Goal: Task Accomplishment & Management: Manage account settings

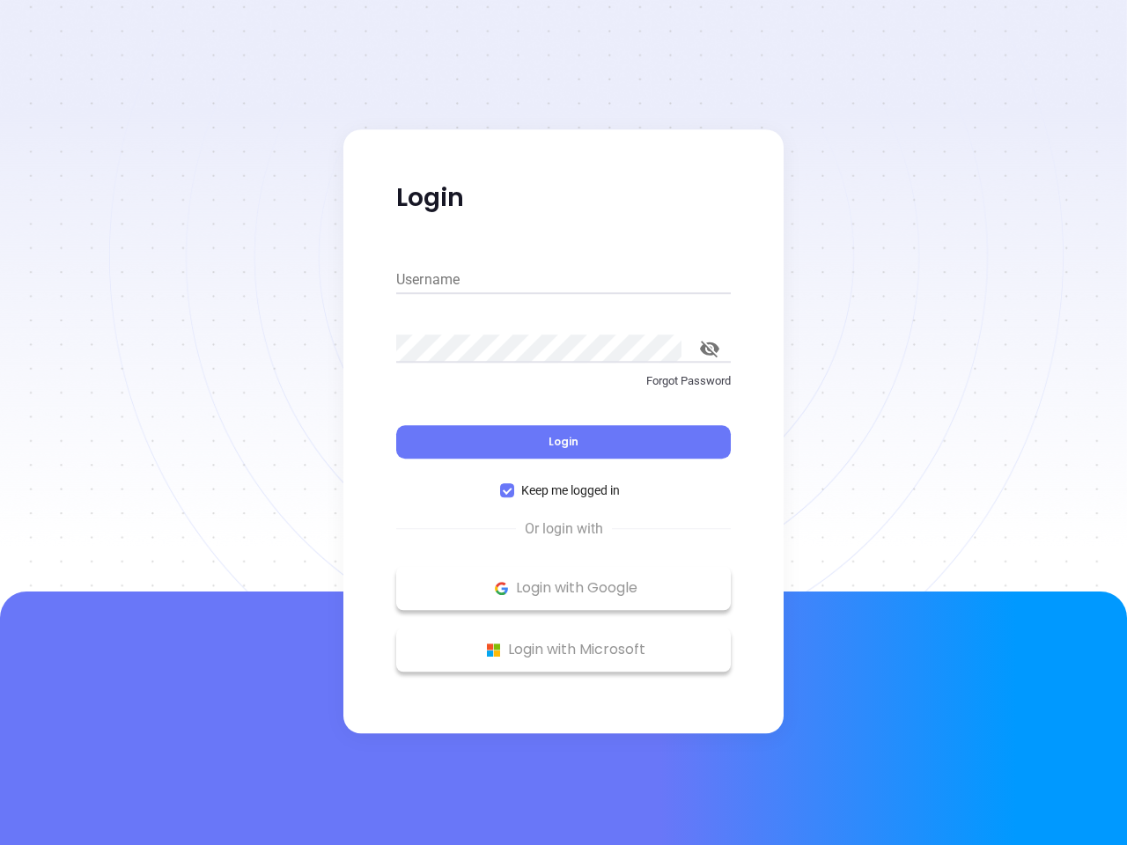
click at [563, 423] on div "Login" at bounding box center [563, 431] width 335 height 55
click at [563, 280] on input "Username" at bounding box center [563, 280] width 335 height 28
click at [710, 349] on icon "toggle password visibility" at bounding box center [709, 349] width 19 height 17
click at [563, 442] on span "Login" at bounding box center [563, 441] width 30 height 15
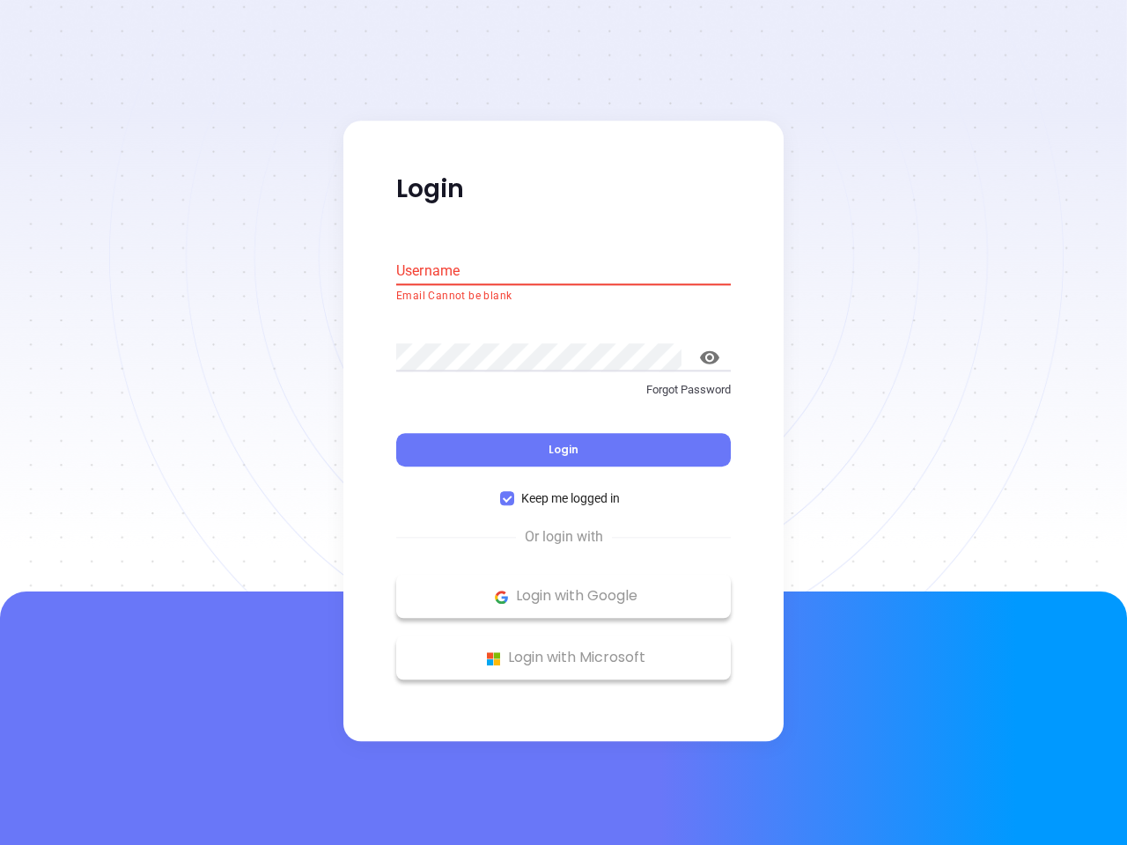
click at [563, 490] on span "Keep me logged in" at bounding box center [570, 498] width 113 height 19
click at [514, 492] on input "Keep me logged in" at bounding box center [507, 499] width 14 height 14
checkbox input "false"
click at [563, 588] on p "Login with Google" at bounding box center [563, 597] width 317 height 26
click at [563, 650] on p "Login with Microsoft" at bounding box center [563, 658] width 317 height 26
